Goal: Task Accomplishment & Management: Manage account settings

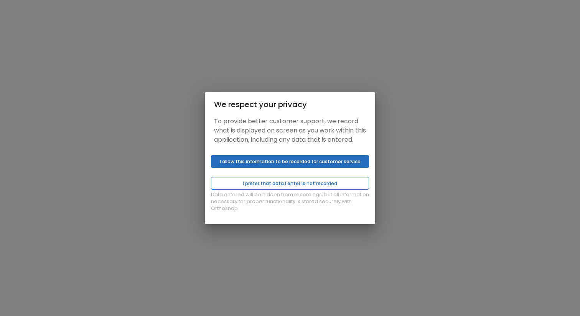
click at [289, 187] on button "I prefer that data I enter is not recorded" at bounding box center [290, 183] width 158 height 13
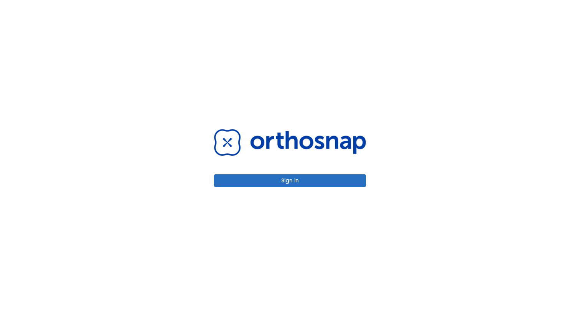
click at [291, 180] on button "Sign in" at bounding box center [290, 180] width 152 height 13
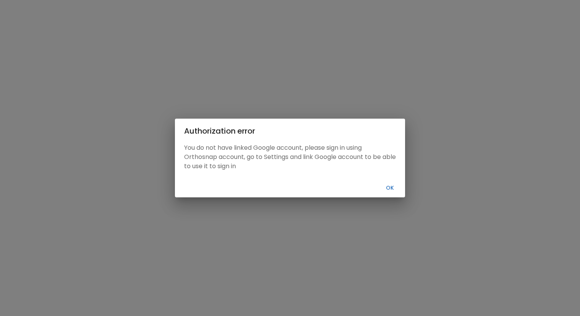
click at [390, 188] on button "Ok" at bounding box center [390, 188] width 25 height 13
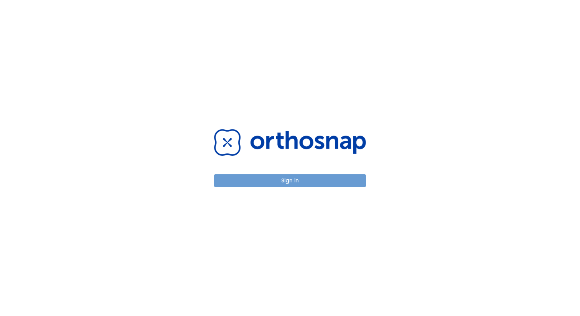
click at [329, 180] on button "Sign in" at bounding box center [290, 180] width 152 height 13
